Goal: Transaction & Acquisition: Obtain resource

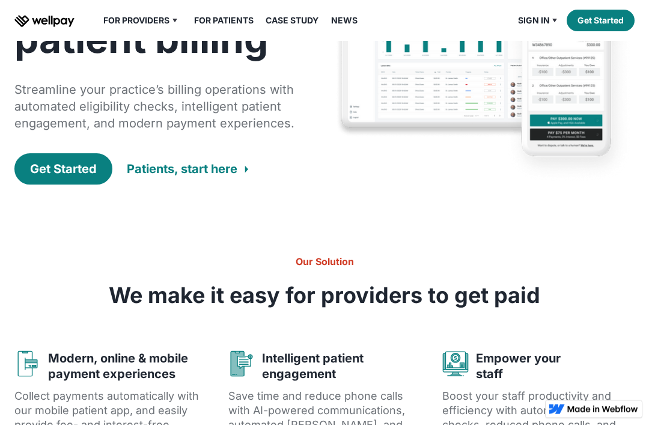
scroll to position [98, 0]
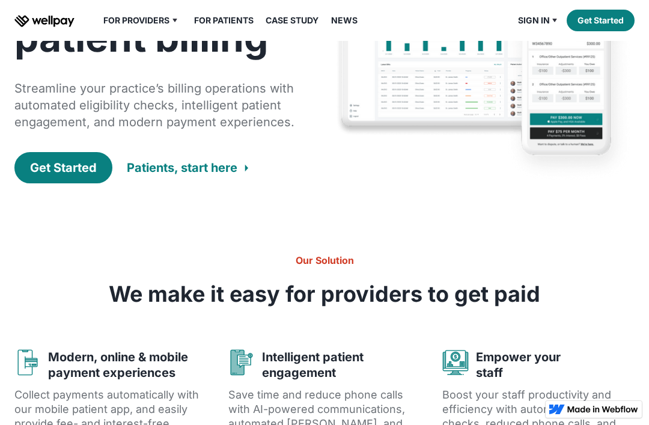
click at [70, 175] on div "Get Started" at bounding box center [63, 167] width 67 height 17
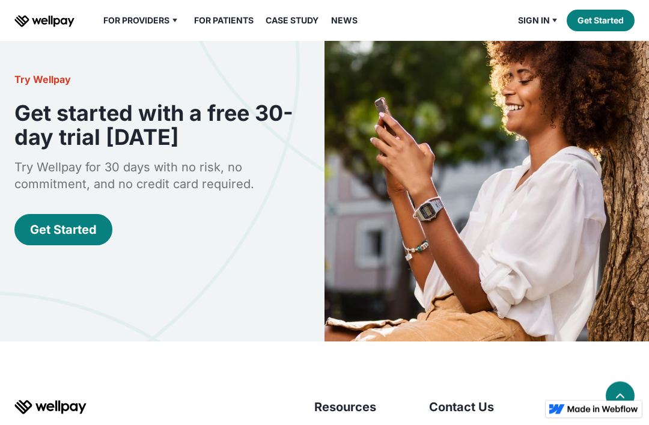
scroll to position [3141, 0]
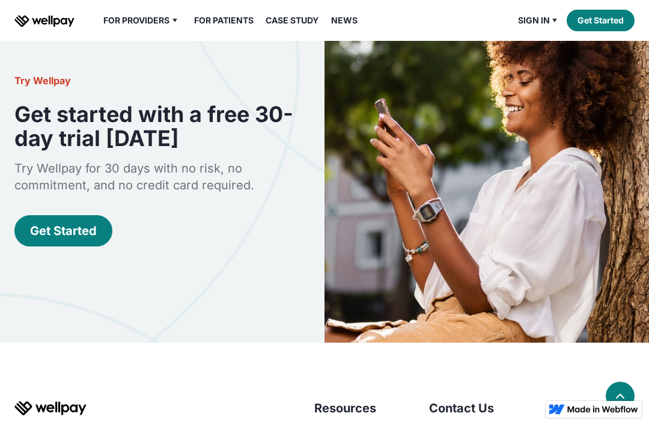
click at [37, 230] on div "Get Started" at bounding box center [63, 230] width 67 height 17
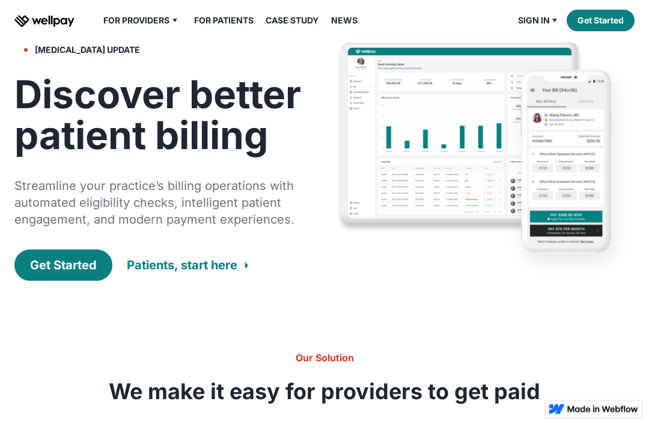
scroll to position [0, 0]
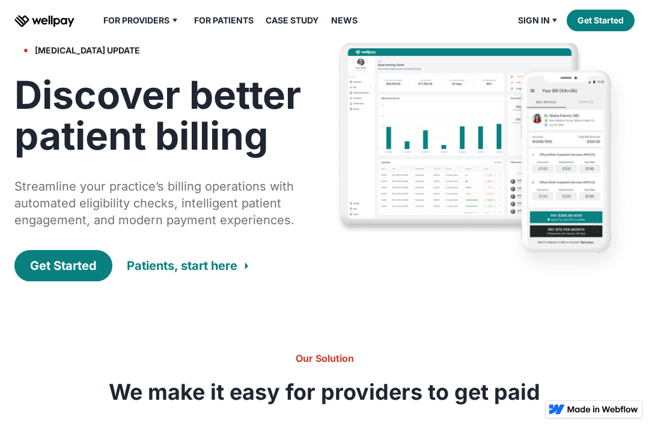
click at [614, 16] on link "Get Started" at bounding box center [601, 21] width 68 height 22
click at [215, 269] on div "Patients, start here" at bounding box center [182, 265] width 111 height 17
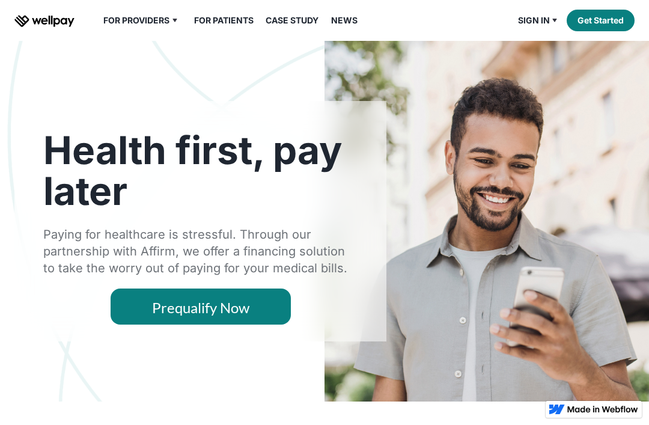
click at [252, 311] on link "Prequalify Now" at bounding box center [201, 306] width 180 height 36
click at [263, 314] on link "Prequalify Now" at bounding box center [201, 306] width 180 height 36
click at [259, 310] on link "Prequalify Now" at bounding box center [201, 306] width 180 height 36
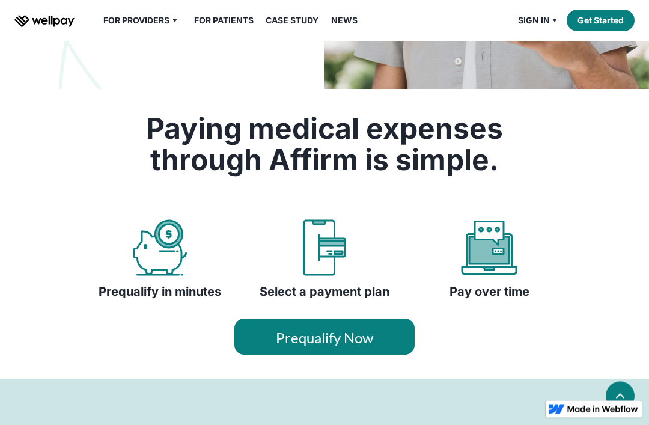
scroll to position [312, 0]
click at [323, 341] on link "Prequalify Now" at bounding box center [324, 336] width 180 height 36
click at [321, 352] on link "Prequalify Now" at bounding box center [324, 336] width 180 height 36
click at [314, 346] on link "Prequalify Now" at bounding box center [324, 336] width 180 height 36
click at [314, 342] on link "Prequalify Now" at bounding box center [324, 336] width 180 height 36
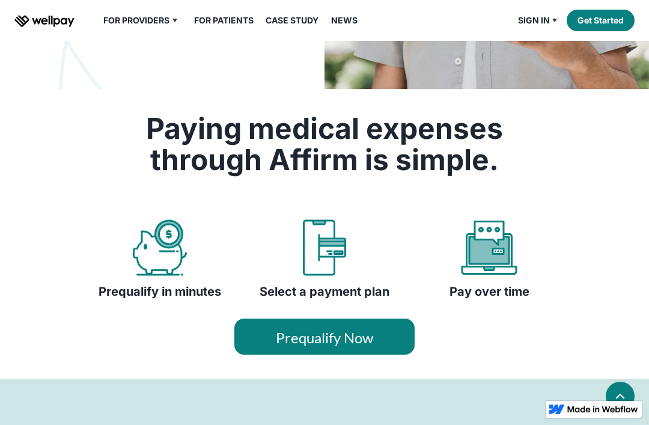
click at [325, 349] on link "Prequalify Now" at bounding box center [324, 336] width 180 height 36
click at [375, 349] on link "Prequalify Now" at bounding box center [324, 336] width 180 height 36
click at [386, 327] on link "Prequalify Now" at bounding box center [324, 336] width 180 height 36
